Goal: Task Accomplishment & Management: Manage account settings

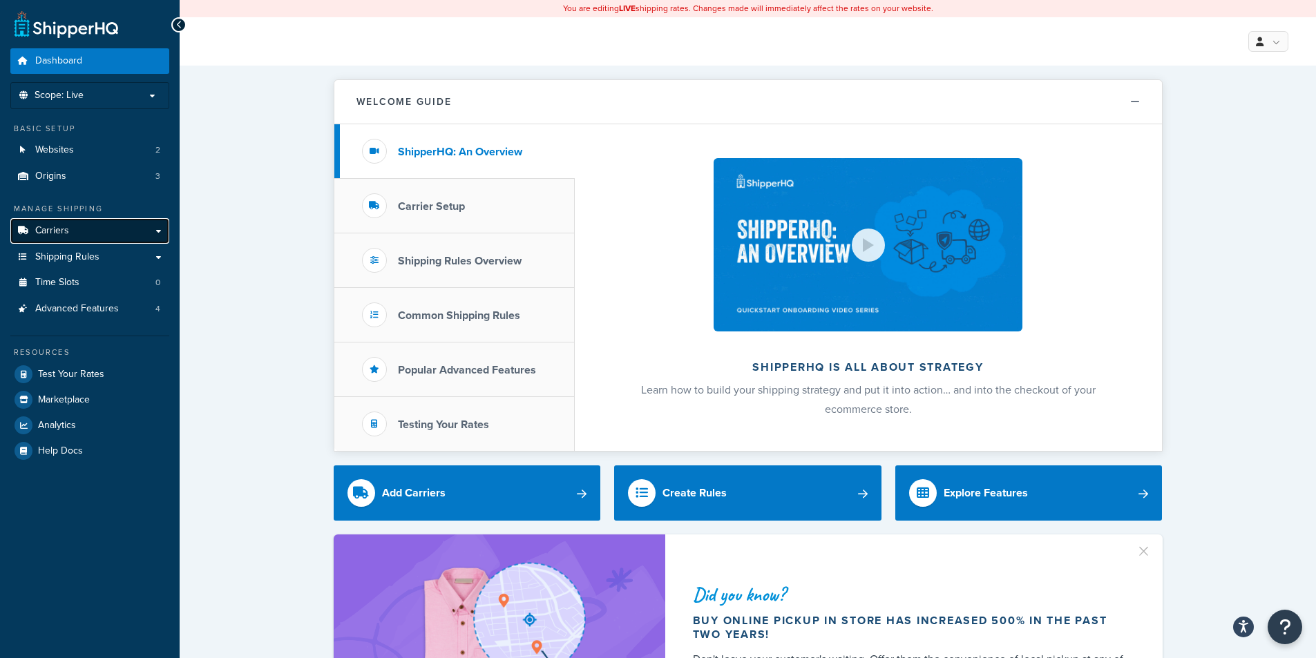
click at [59, 225] on span "Carriers" at bounding box center [52, 231] width 34 height 12
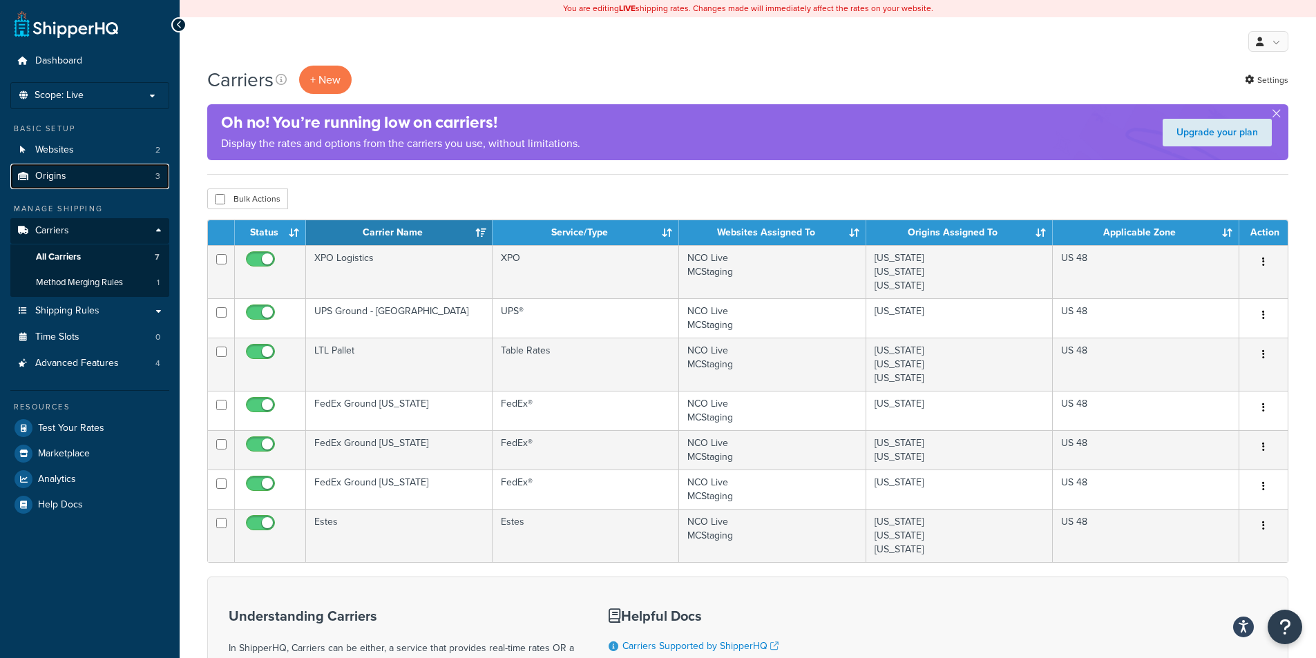
click at [61, 171] on span "Origins" at bounding box center [50, 177] width 31 height 12
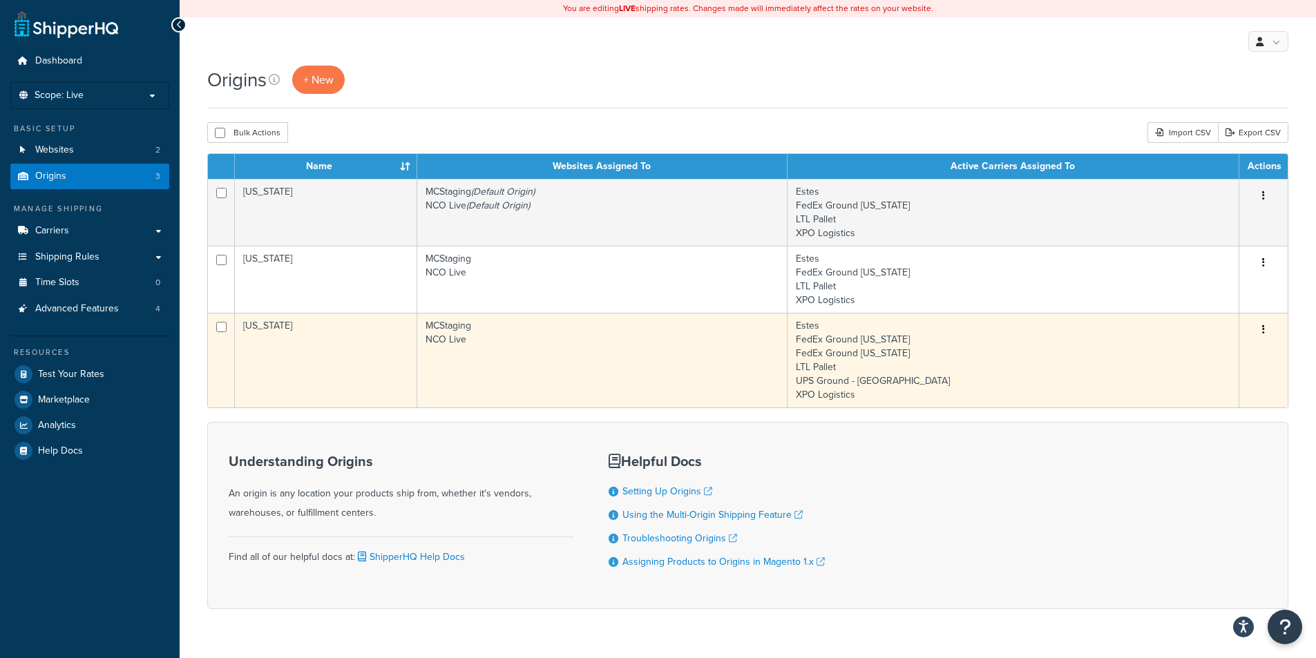
click at [566, 339] on td "MCStaging NCO Live" at bounding box center [602, 360] width 370 height 95
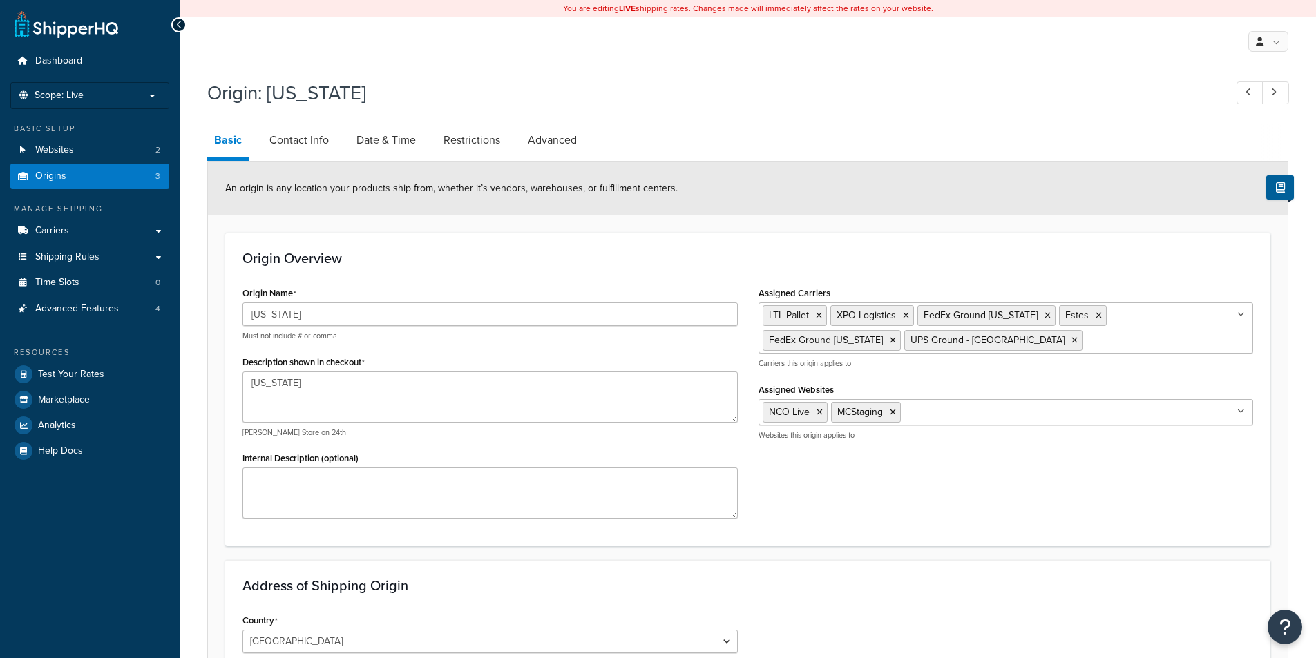
select select "28"
click at [309, 142] on link "Contact Info" at bounding box center [298, 140] width 73 height 33
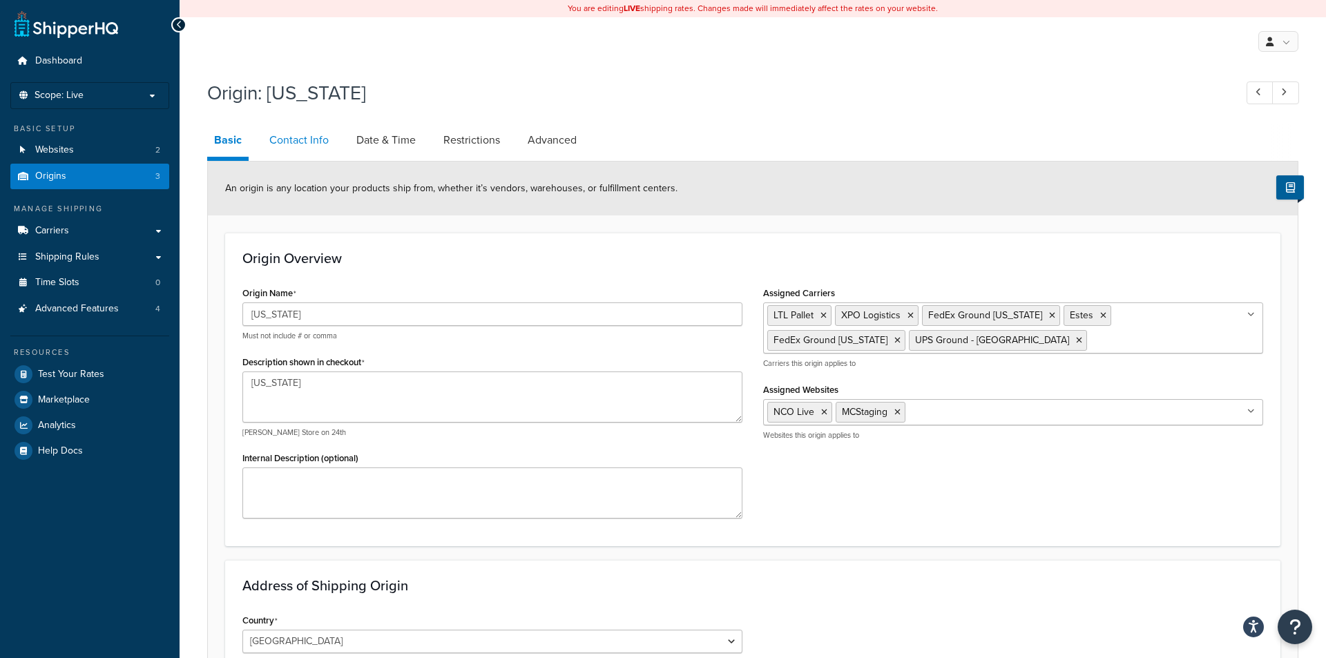
select select "order_placed"
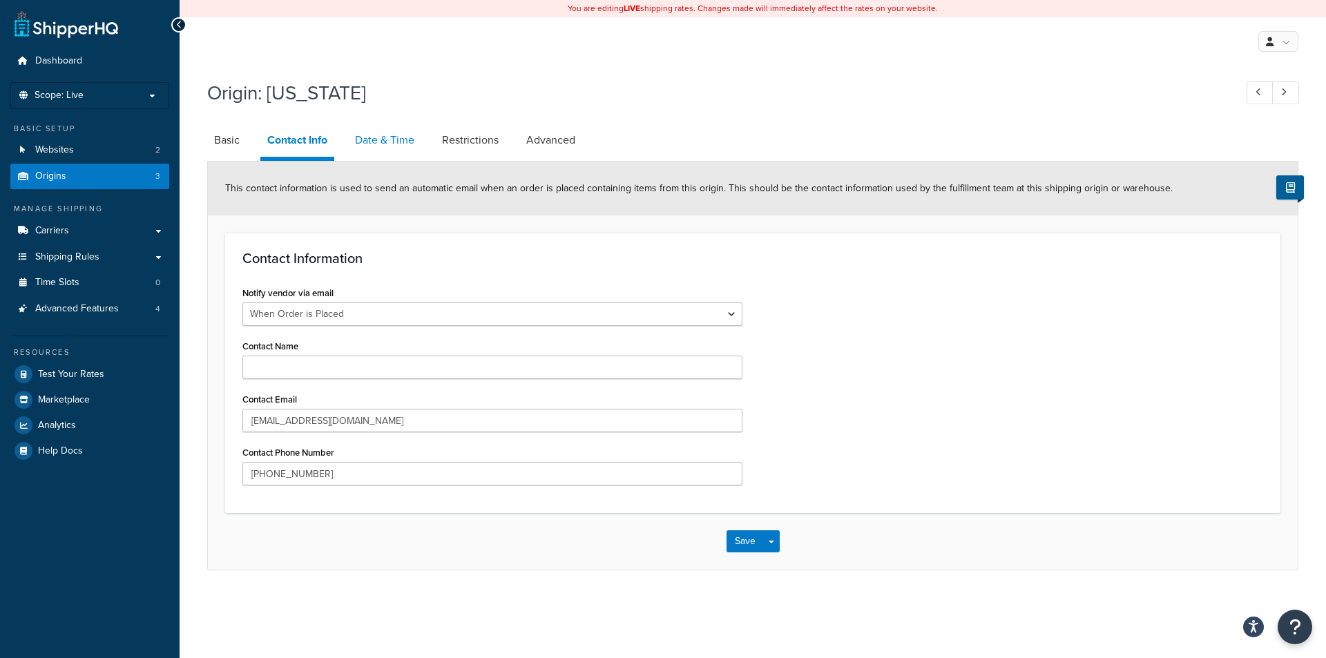
click at [373, 139] on link "Date & Time" at bounding box center [384, 140] width 73 height 33
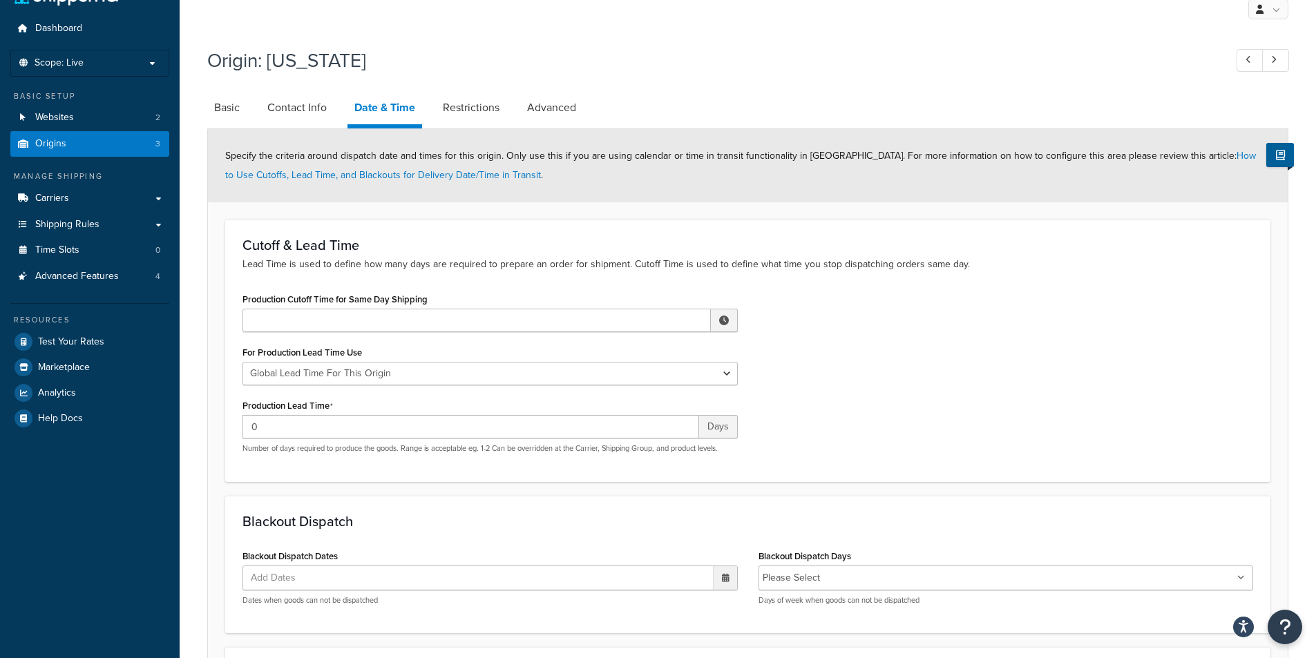
scroll to position [12, 0]
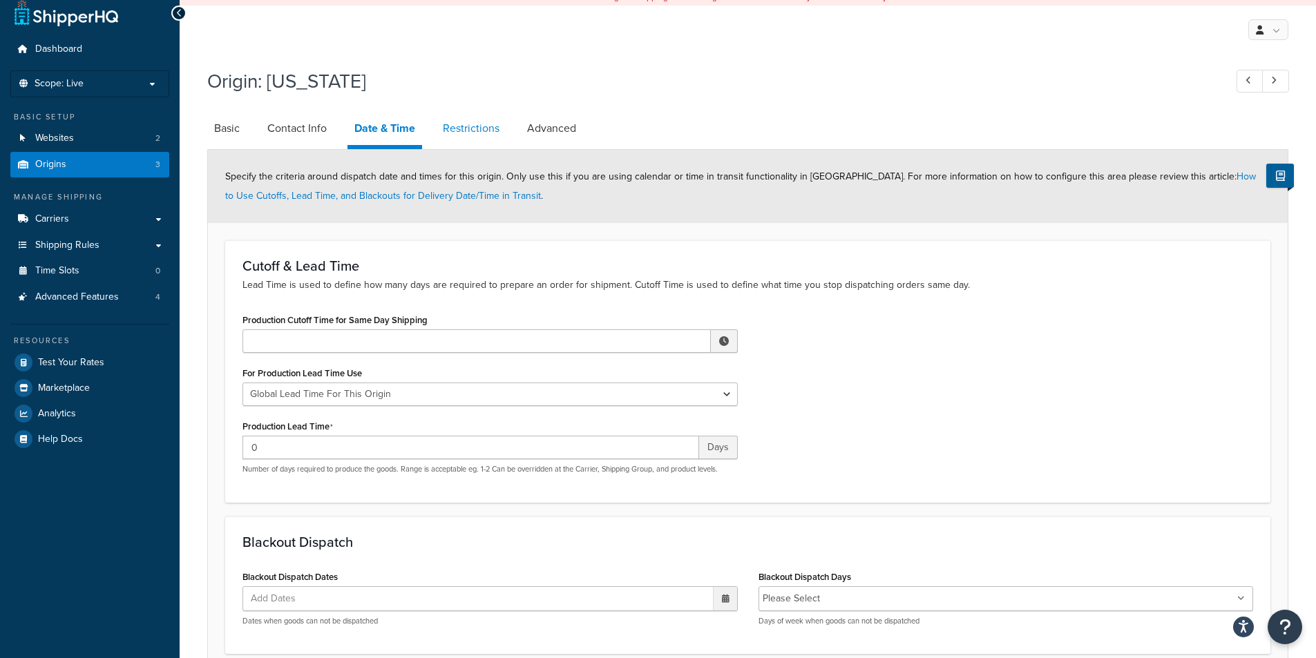
click at [459, 125] on link "Restrictions" at bounding box center [471, 128] width 70 height 33
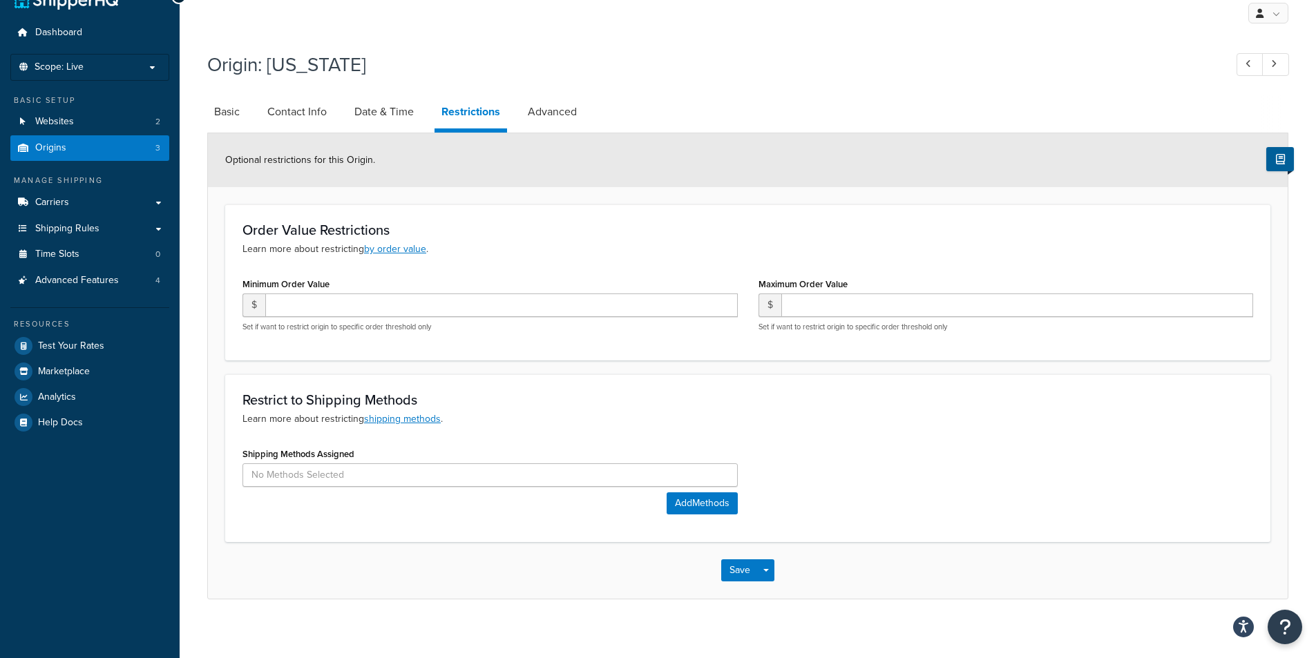
scroll to position [39, 0]
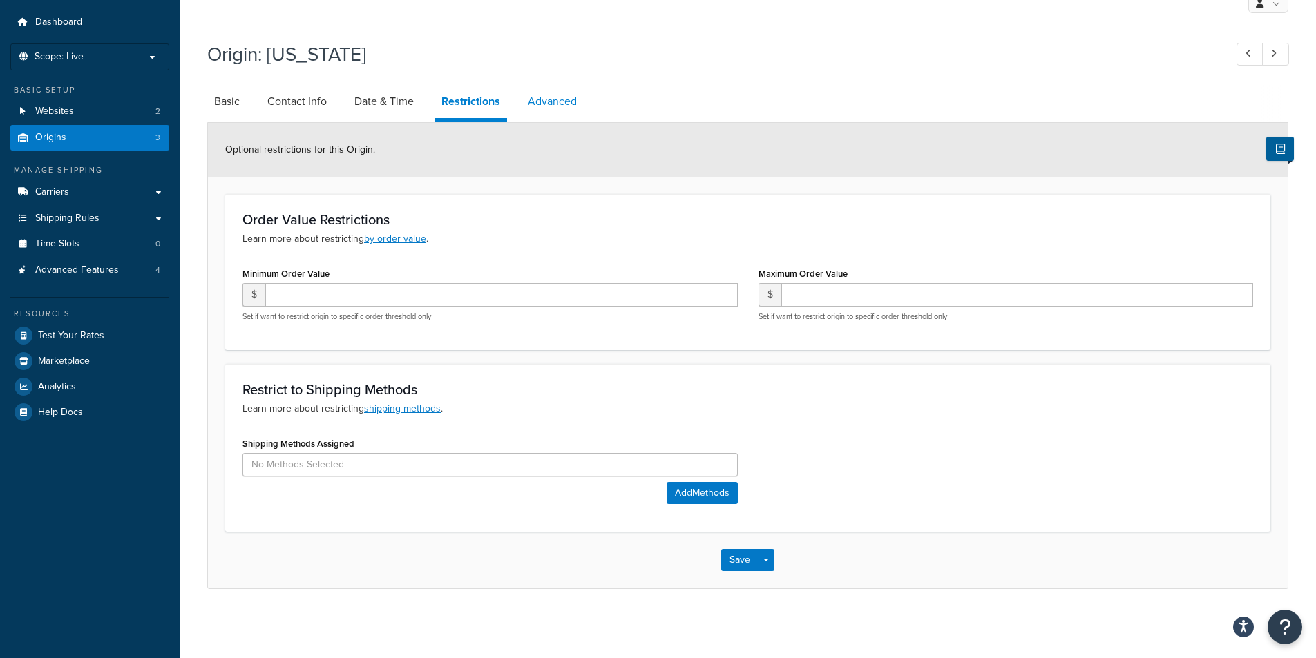
click at [542, 101] on link "Advanced" at bounding box center [552, 101] width 63 height 33
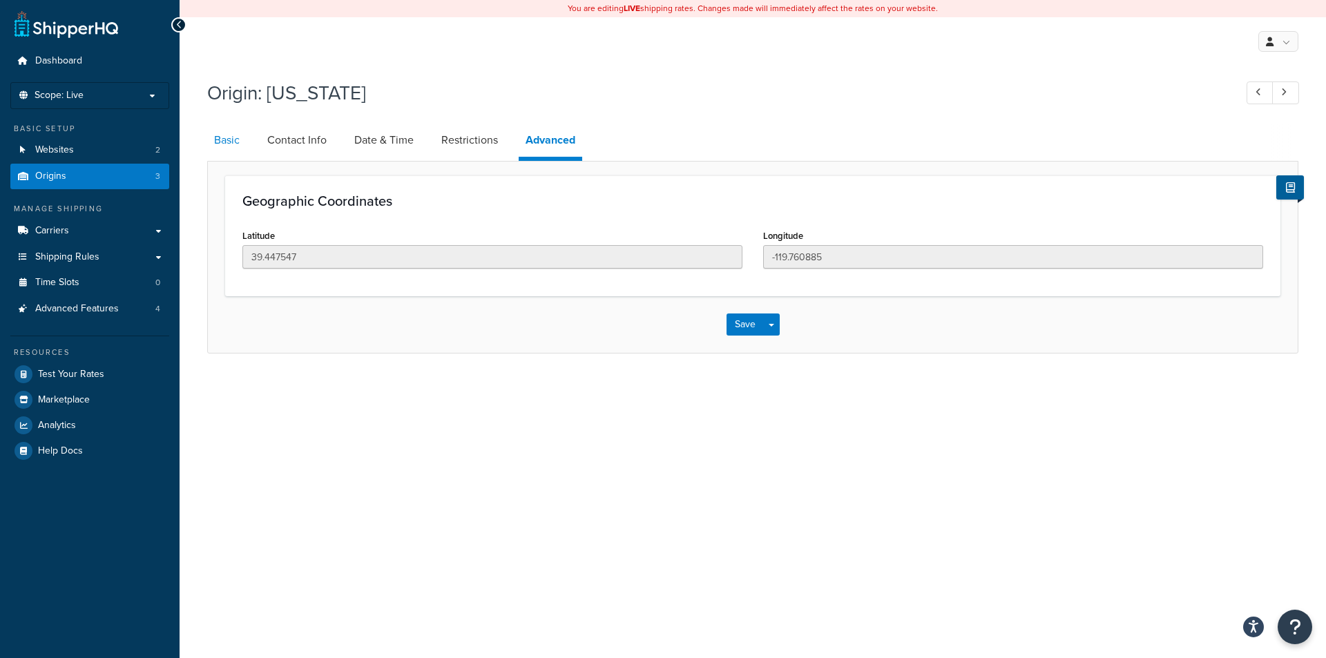
click at [233, 148] on link "Basic" at bounding box center [226, 140] width 39 height 33
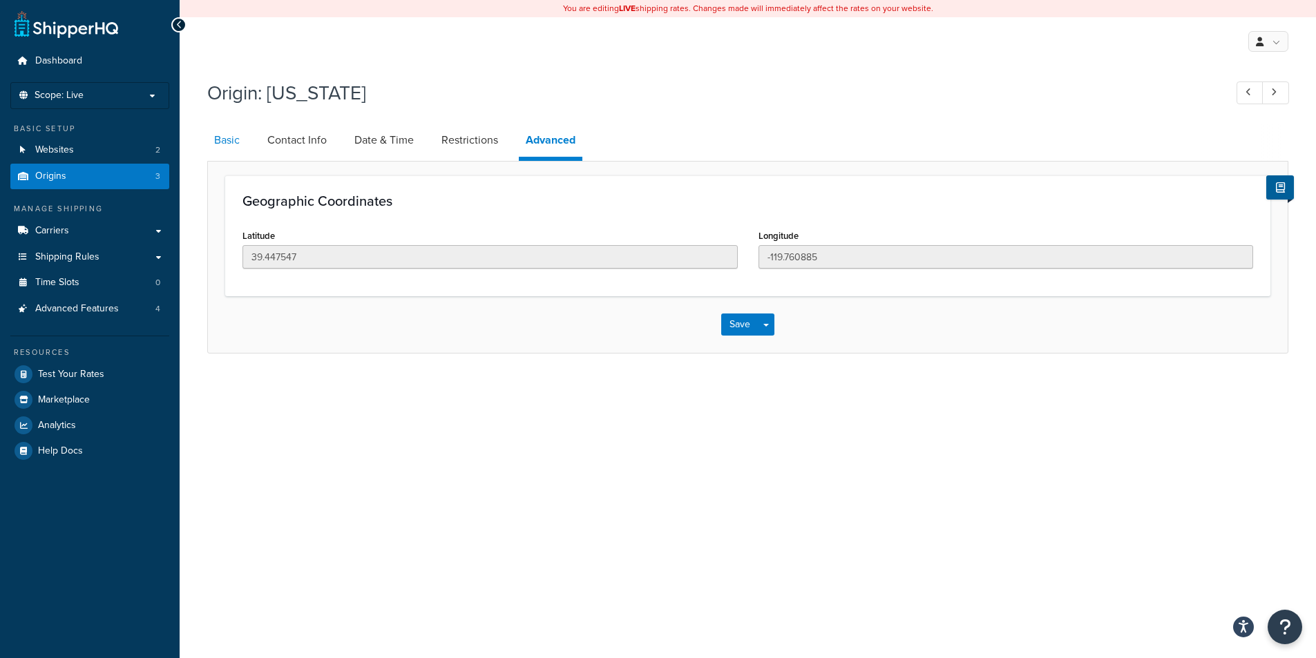
select select "28"
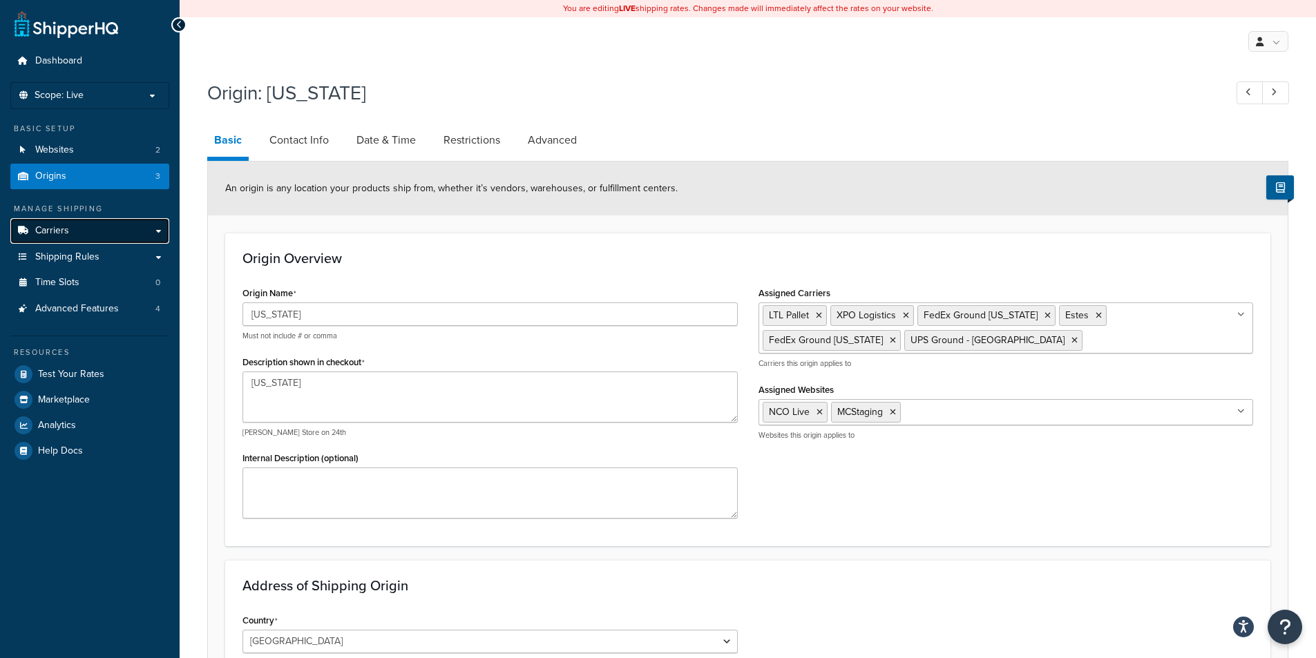
click at [64, 227] on span "Carriers" at bounding box center [52, 231] width 34 height 12
